Goal: Task Accomplishment & Management: Manage account settings

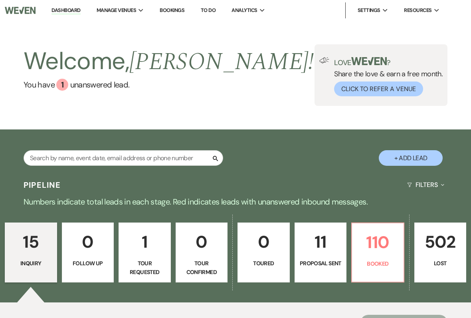
click at [364, 255] on p "110" at bounding box center [378, 242] width 42 height 27
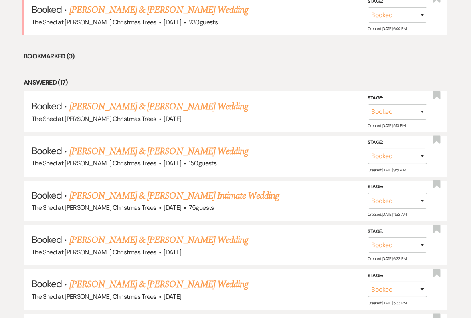
scroll to position [354, 0]
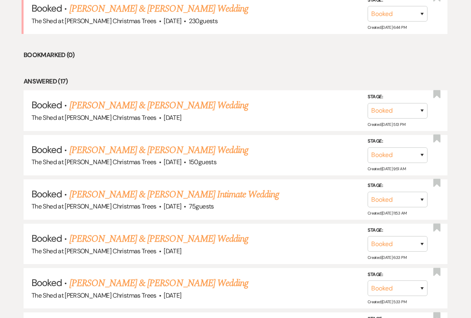
click at [109, 101] on link "[PERSON_NAME] & [PERSON_NAME] Wedding" at bounding box center [159, 105] width 179 height 14
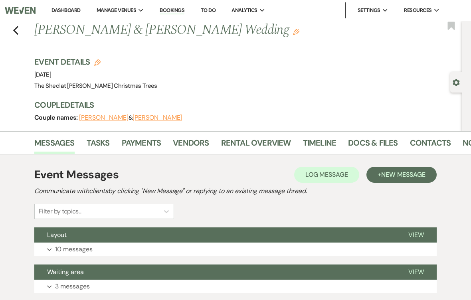
click at [358, 129] on div "Event Details Edit Event Date: [DATE] Venue: The Shed at [PERSON_NAME] Christma…" at bounding box center [248, 93] width 428 height 75
click at [361, 151] on link "Docs & Files" at bounding box center [373, 146] width 50 height 18
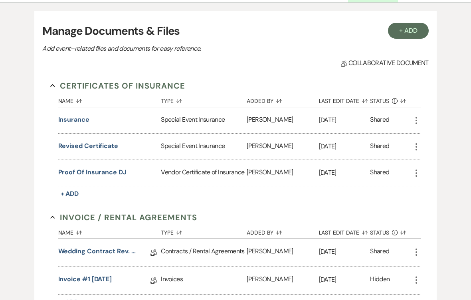
scroll to position [151, 0]
click at [83, 173] on button "Proof of Insurance DJ" at bounding box center [92, 173] width 68 height 10
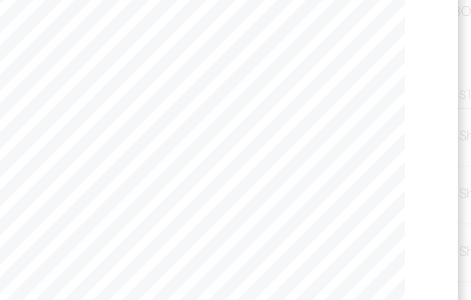
scroll to position [38, 0]
